Goal: Communication & Community: Participate in discussion

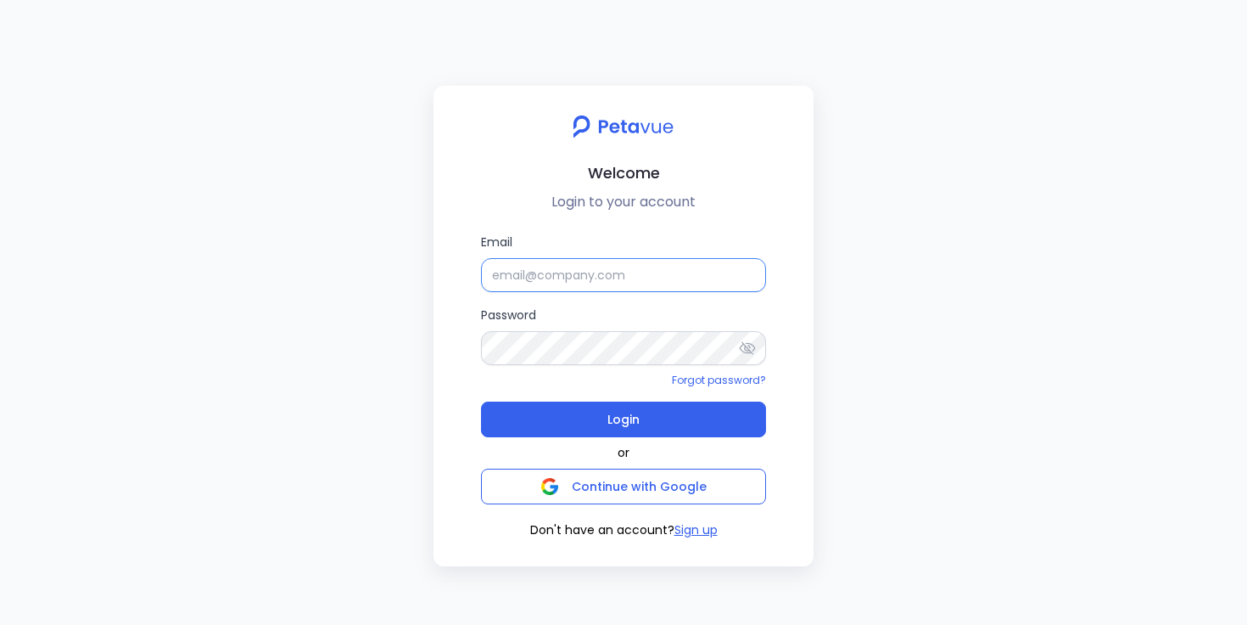
click at [625, 273] on input "Email" at bounding box center [623, 275] width 285 height 34
type input "support+firemon@petavue.com"
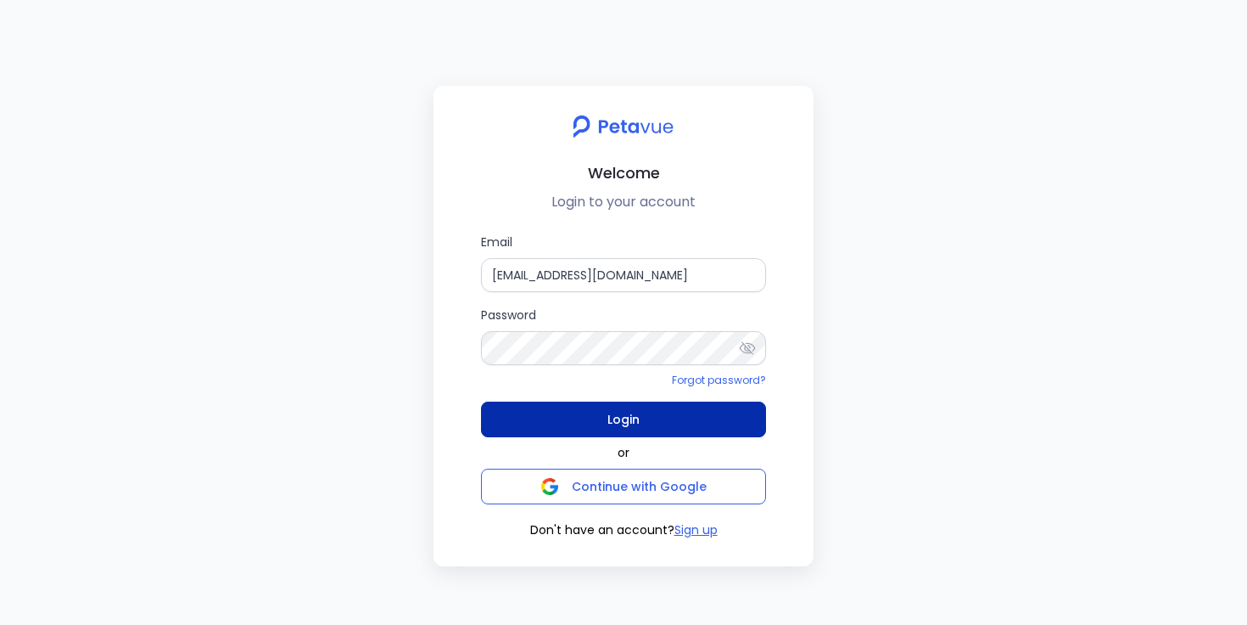
click at [625, 423] on span "Login" at bounding box center [624, 419] width 32 height 24
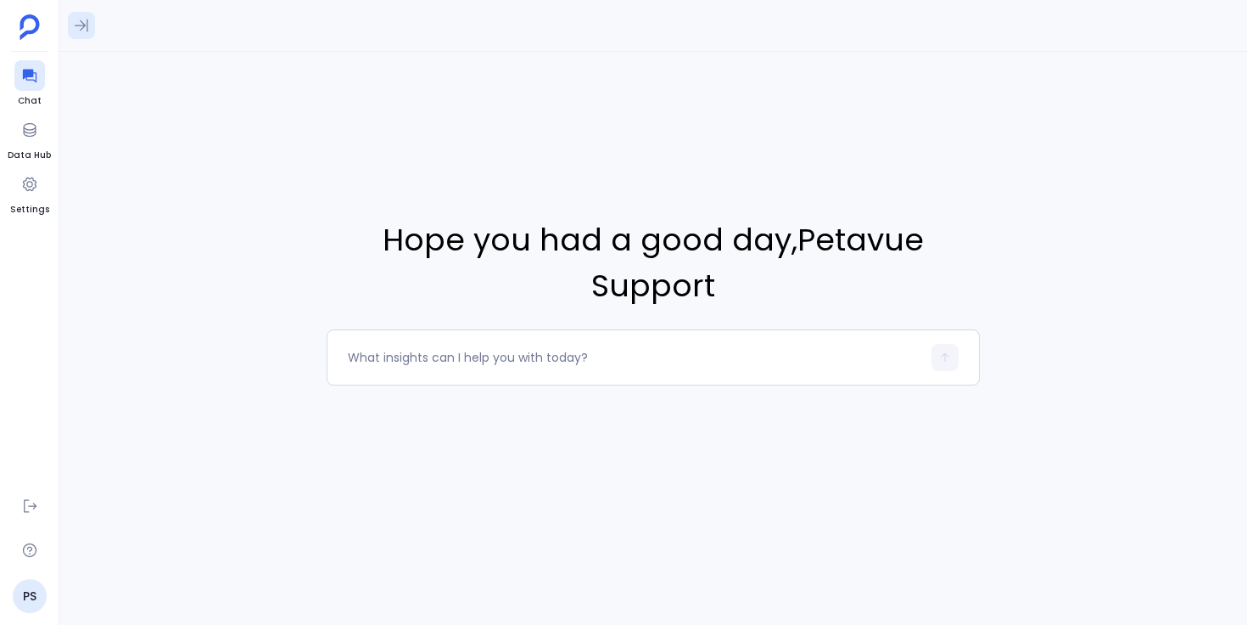
click at [86, 31] on icon at bounding box center [81, 25] width 17 height 17
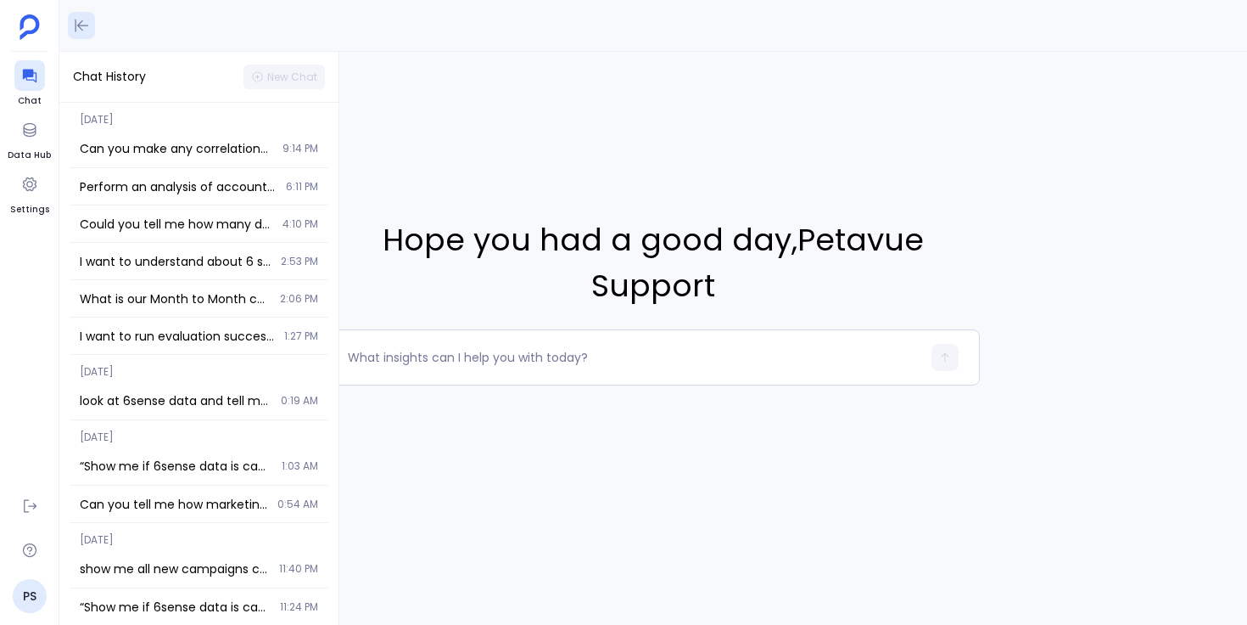
click at [86, 31] on icon at bounding box center [81, 25] width 17 height 17
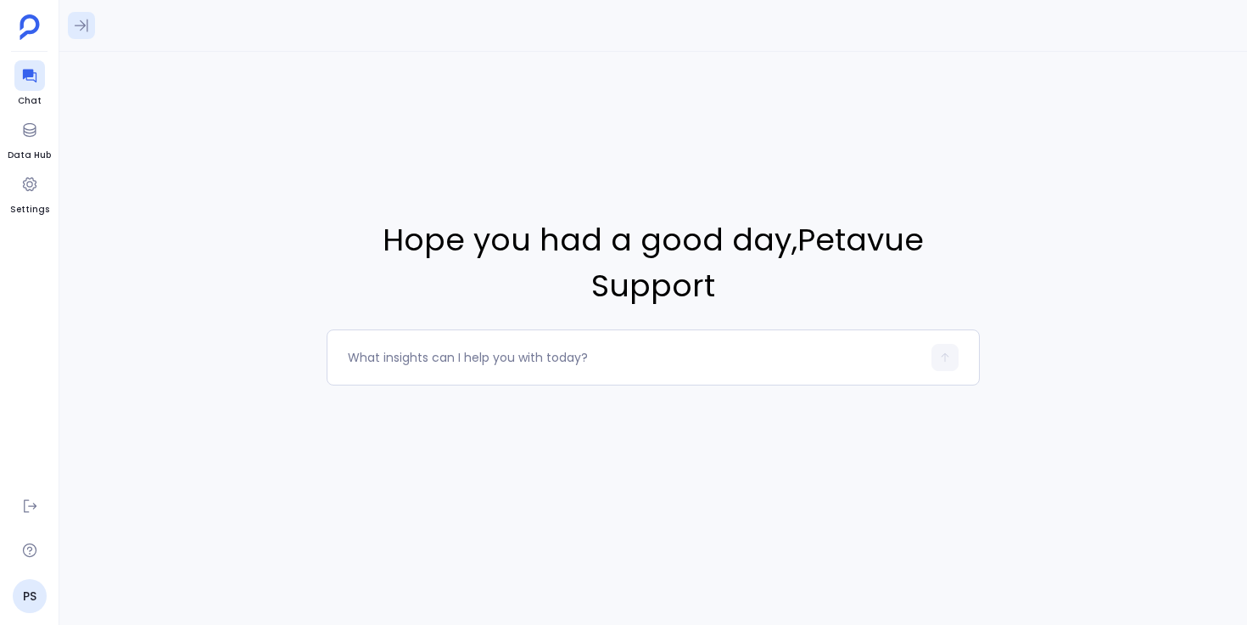
click at [82, 25] on icon at bounding box center [81, 25] width 17 height 17
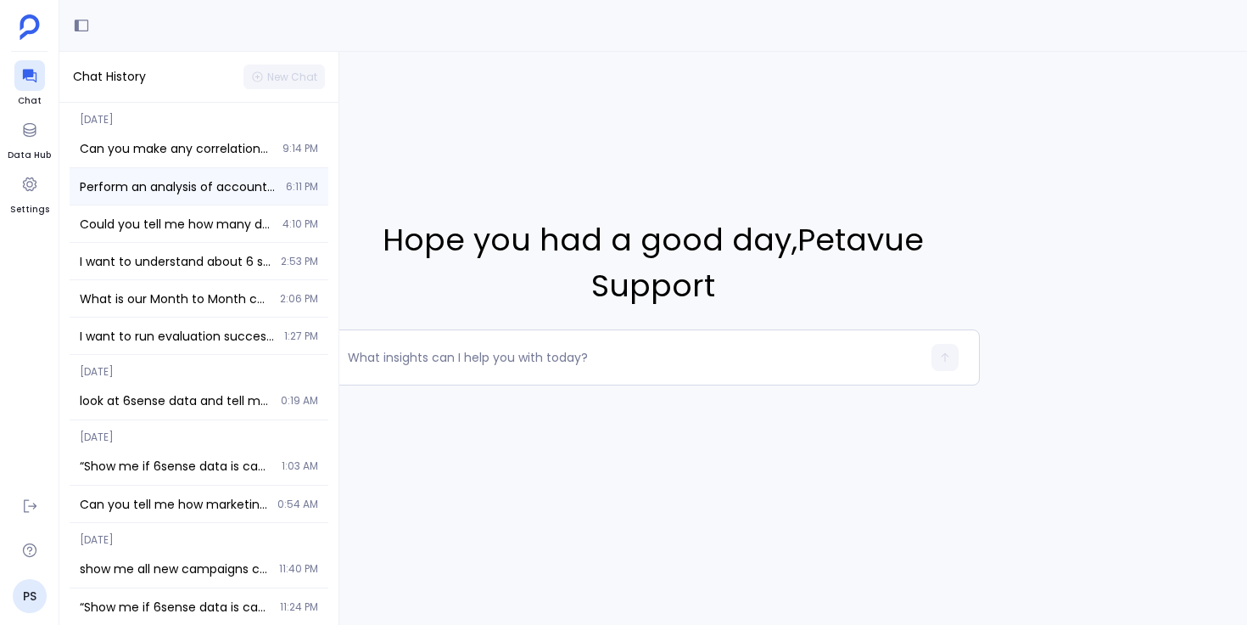
click at [292, 190] on span "6:11 PM" at bounding box center [302, 187] width 32 height 14
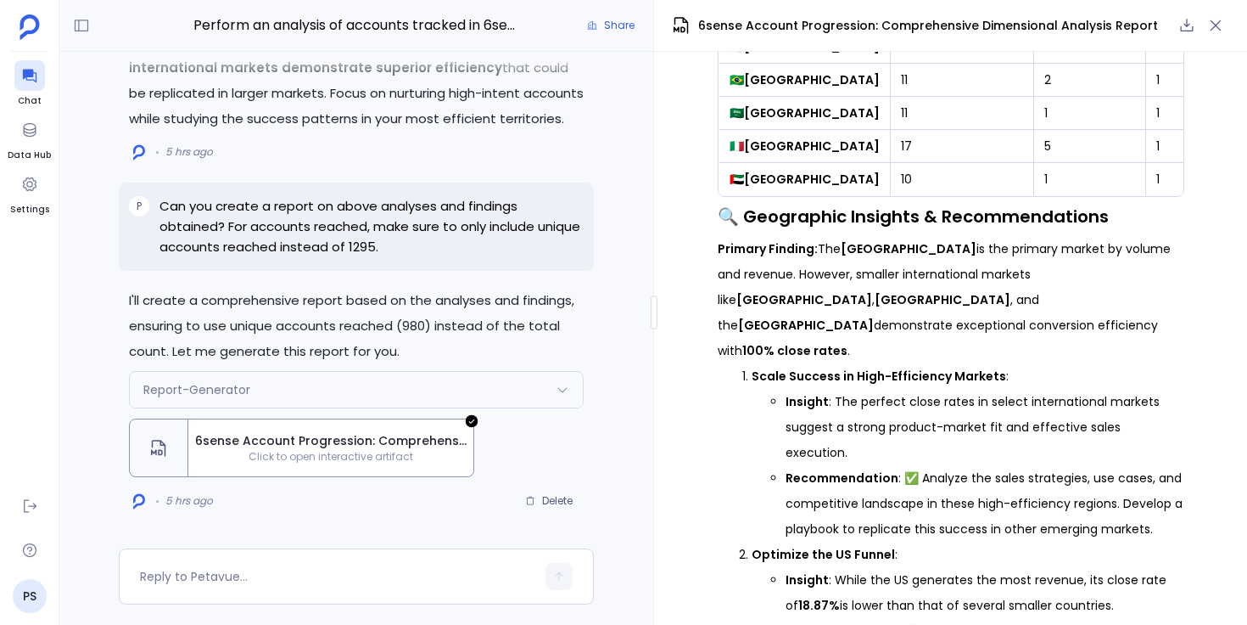
scroll to position [2740, 0]
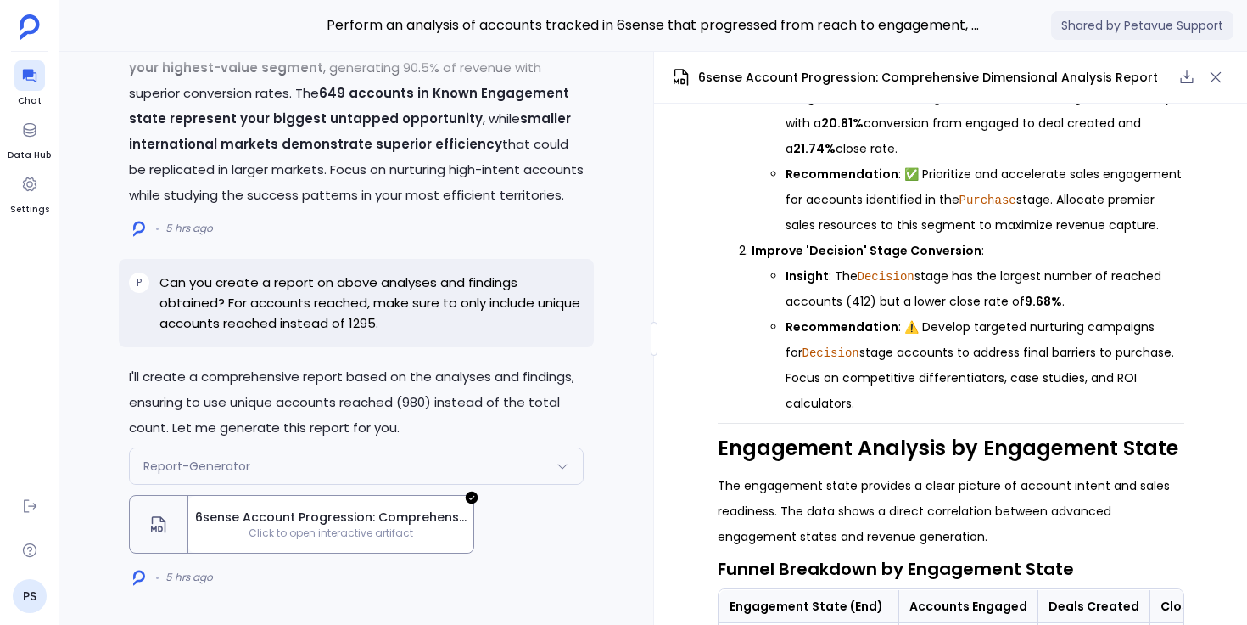
scroll to position [1296, 0]
